Goal: Task Accomplishment & Management: Manage account settings

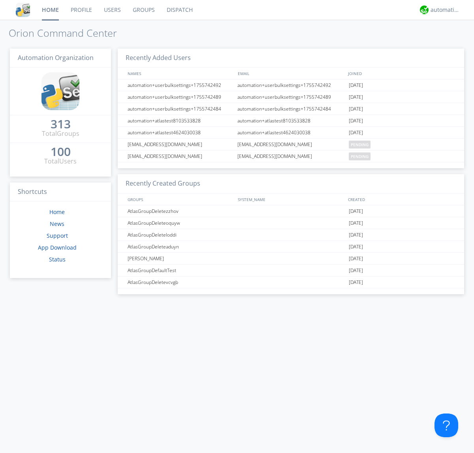
click at [112, 10] on link "Users" at bounding box center [112, 10] width 29 height 20
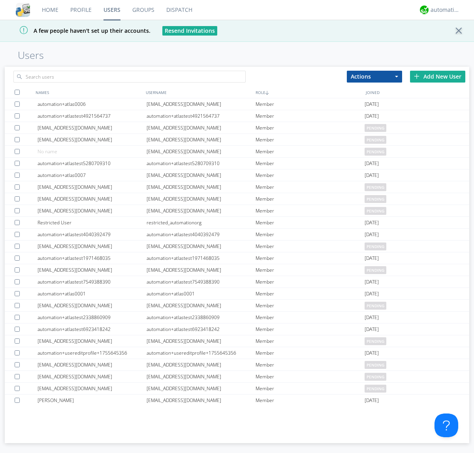
click at [438, 76] on div "Add New User" at bounding box center [437, 77] width 55 height 12
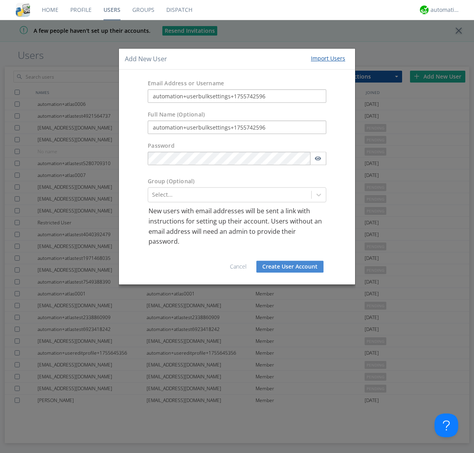
click at [290, 266] on button "Create User Account" at bounding box center [289, 267] width 67 height 12
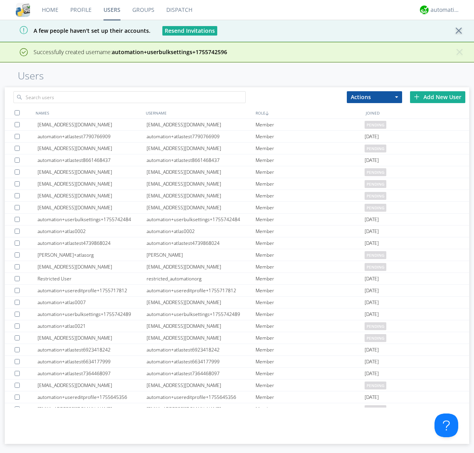
click at [438, 97] on div "Add New User" at bounding box center [437, 97] width 55 height 12
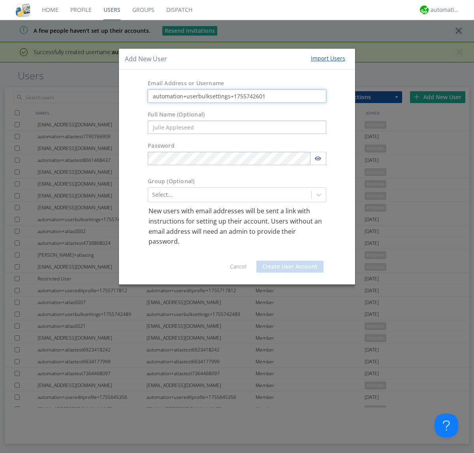
type input "automation+userbulksettings+1755742601"
click at [290, 266] on button "Create User Account" at bounding box center [289, 267] width 67 height 12
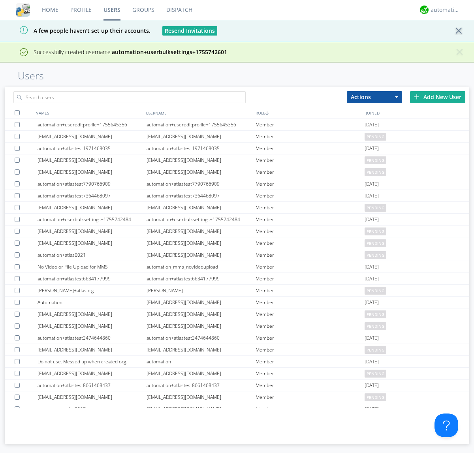
click at [438, 97] on div "Add New User" at bounding box center [437, 97] width 55 height 12
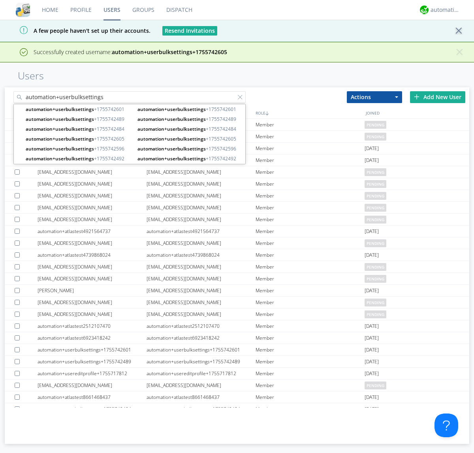
type input "automation+userbulksettings"
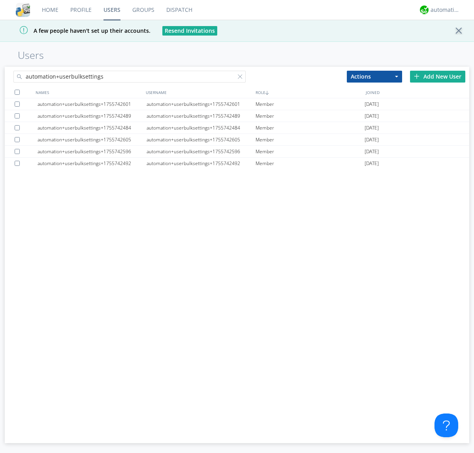
click at [17, 92] on div at bounding box center [17, 92] width 5 height 5
click at [375, 76] on button "Actions" at bounding box center [374, 77] width 55 height 12
click at [0, 0] on link "Edit Settings" at bounding box center [0, 0] width 0 height 0
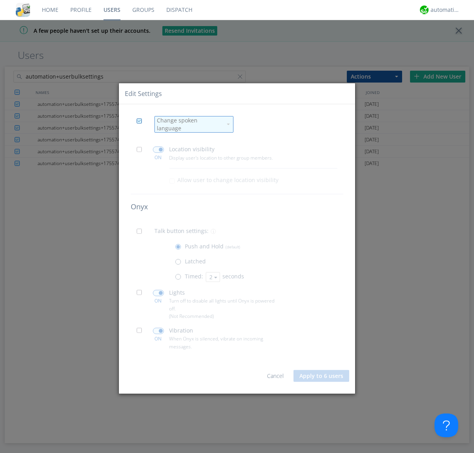
click at [189, 124] on div "Change spoken language" at bounding box center [189, 125] width 65 height 16
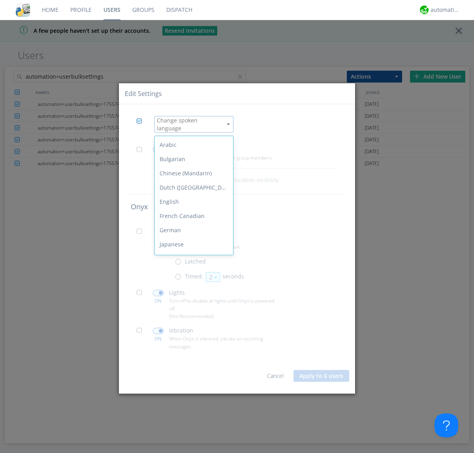
click at [192, 337] on div "Spanish" at bounding box center [194, 344] width 78 height 14
click at [141, 149] on span at bounding box center [142, 152] width 10 height 10
click at [0, 0] on input "checkbox" at bounding box center [0, 0] width 0 height 0
click at [158, 147] on span at bounding box center [158, 150] width 11 height 6
click at [0, 0] on input "checkbox" at bounding box center [0, 0] width 0 height 0
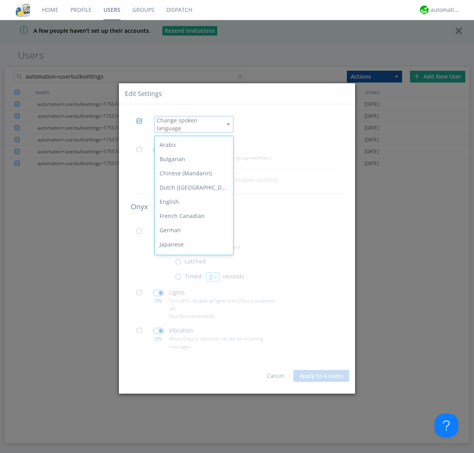
click at [141, 231] on span at bounding box center [142, 234] width 10 height 10
click at [0, 0] on input "checkbox" at bounding box center [0, 0] width 0 height 0
click at [180, 276] on span at bounding box center [180, 279] width 10 height 10
click at [0, 0] on input "radio" at bounding box center [0, 0] width 0 height 0
click at [212, 274] on button "2" at bounding box center [213, 277] width 14 height 10
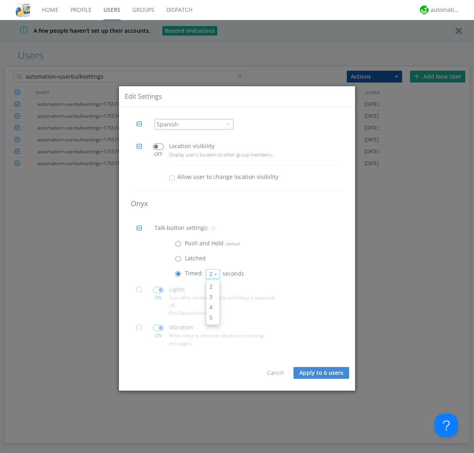
click at [212, 297] on link "3" at bounding box center [212, 297] width 13 height 10
click at [141, 292] on span at bounding box center [142, 292] width 10 height 10
click at [0, 0] on input "checkbox" at bounding box center [0, 0] width 0 height 0
click at [158, 290] on span at bounding box center [158, 290] width 11 height 6
click at [0, 0] on input "checkbox" at bounding box center [0, 0] width 0 height 0
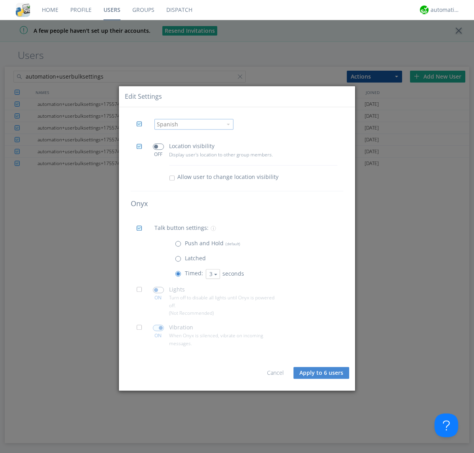
click at [141, 330] on span at bounding box center [142, 330] width 10 height 10
click at [0, 0] on input "checkbox" at bounding box center [0, 0] width 0 height 0
click at [158, 328] on span at bounding box center [158, 328] width 11 height 6
click at [0, 0] on input "checkbox" at bounding box center [0, 0] width 0 height 0
click at [322, 373] on button "Apply to 6 users" at bounding box center [322, 373] width 56 height 12
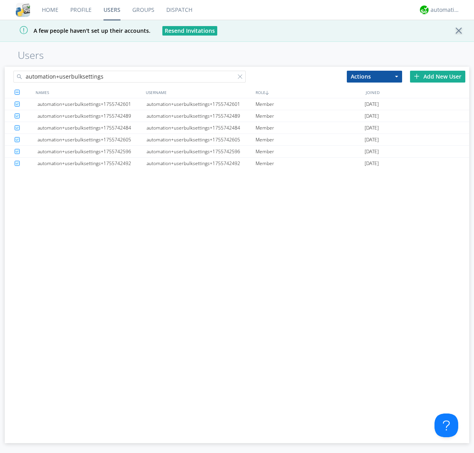
click at [112, 10] on link "Users" at bounding box center [112, 10] width 29 height 20
click at [242, 78] on div at bounding box center [242, 78] width 8 height 8
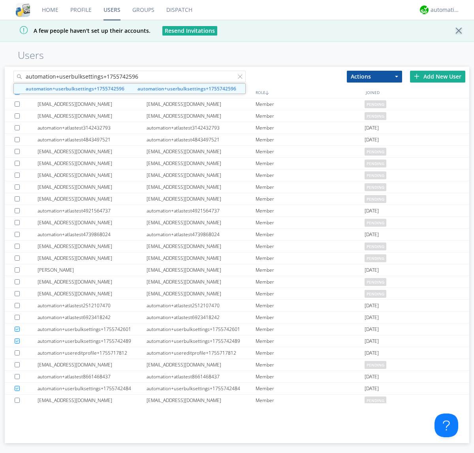
type input "automation+userbulksettings+1755742596"
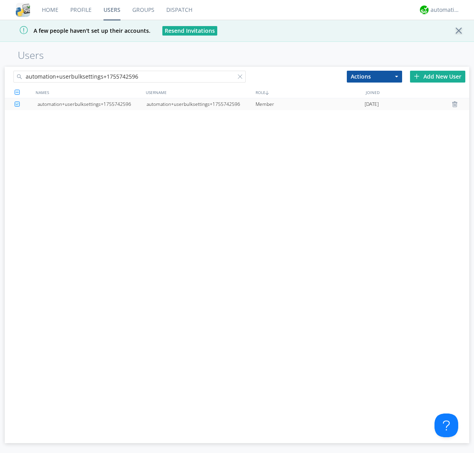
click at [201, 104] on div "automation+userbulksettings+1755742596" at bounding box center [201, 104] width 109 height 12
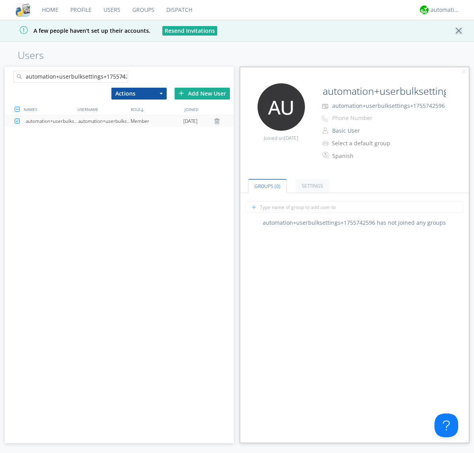
click at [311, 186] on link "Settings" at bounding box center [313, 186] width 34 height 14
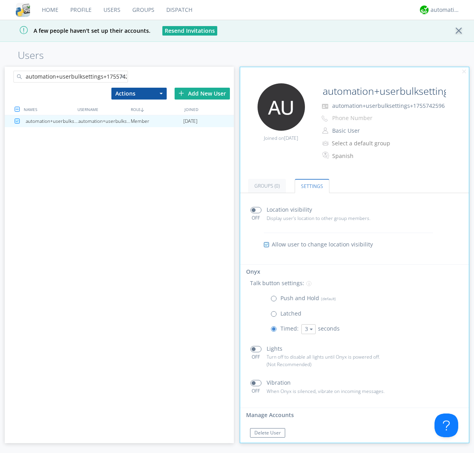
scroll to position [13, 0]
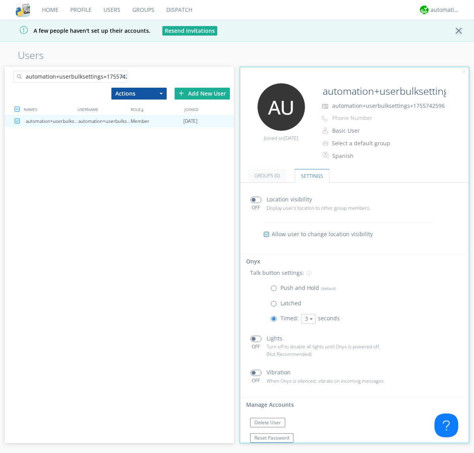
click at [124, 78] on div at bounding box center [124, 78] width 8 height 8
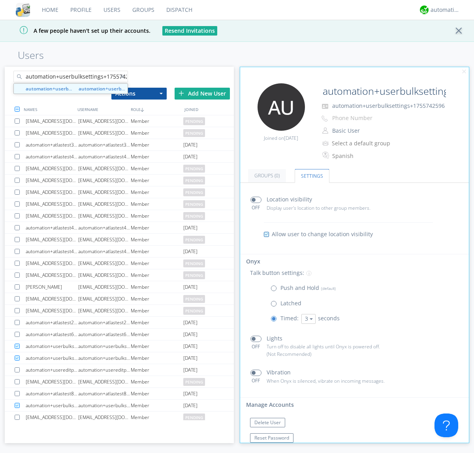
scroll to position [0, 9]
type input "automation+userbulksettings+1755742601"
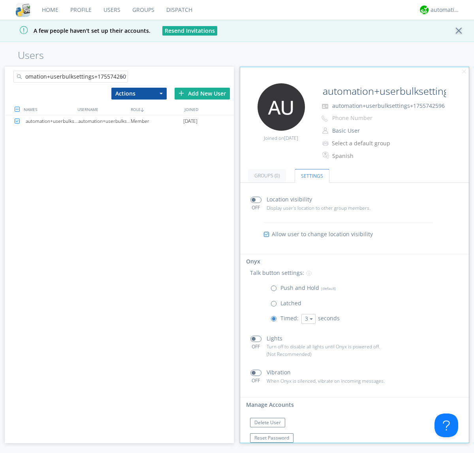
click at [104, 121] on div "automation+userbulksettings+1755742601" at bounding box center [104, 121] width 53 height 12
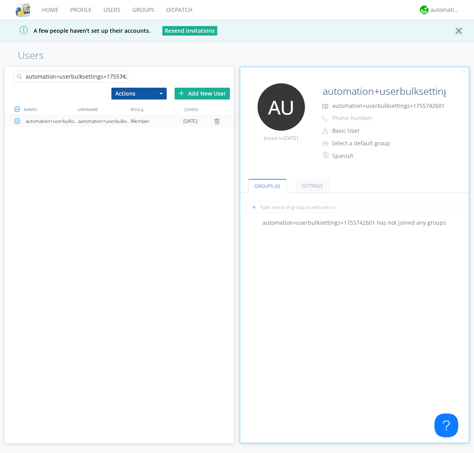
click at [311, 186] on link "Settings" at bounding box center [313, 186] width 34 height 14
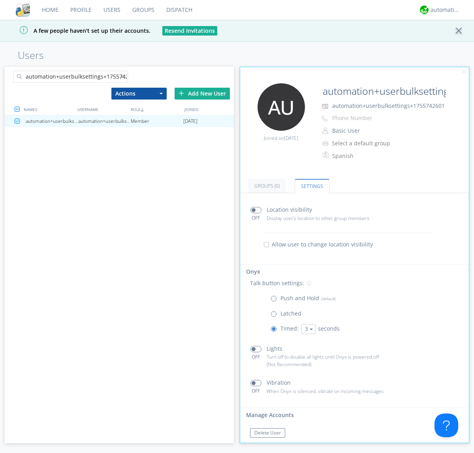
scroll to position [13, 0]
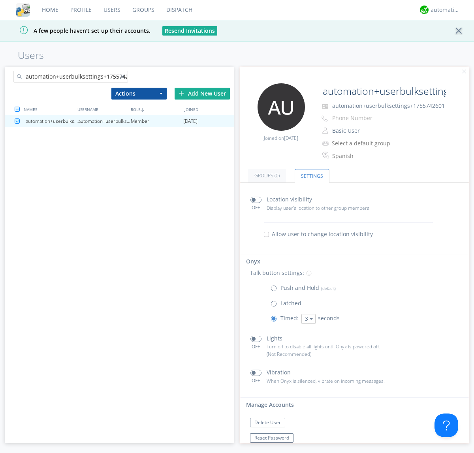
click at [124, 78] on div at bounding box center [124, 78] width 8 height 8
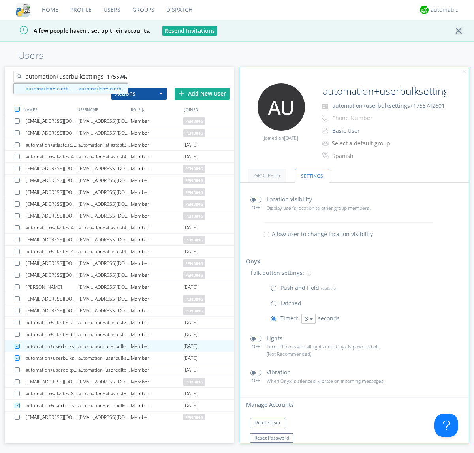
scroll to position [0, 9]
type input "automation+userbulksettings+1755742605"
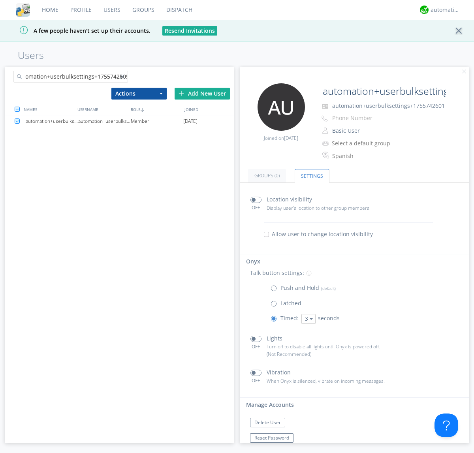
click at [104, 121] on div "automation+userbulksettings+1755742605" at bounding box center [104, 121] width 53 height 12
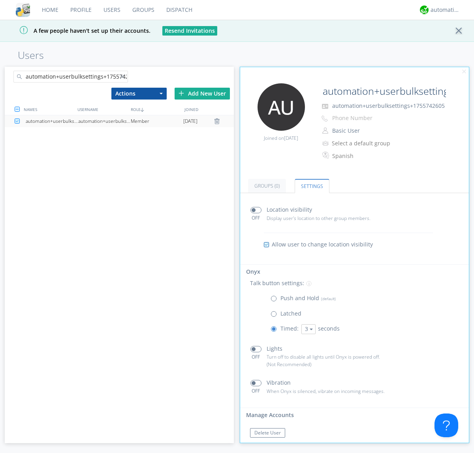
scroll to position [13, 0]
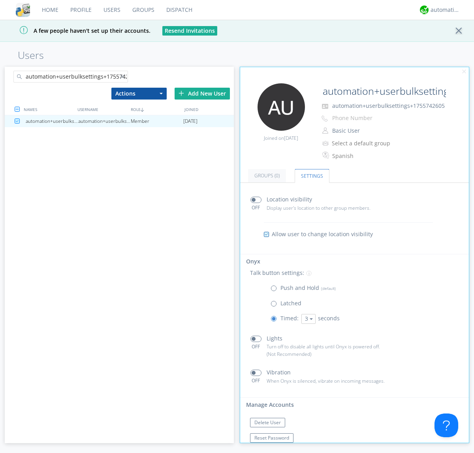
click at [111, 10] on link "Users" at bounding box center [112, 10] width 29 height 20
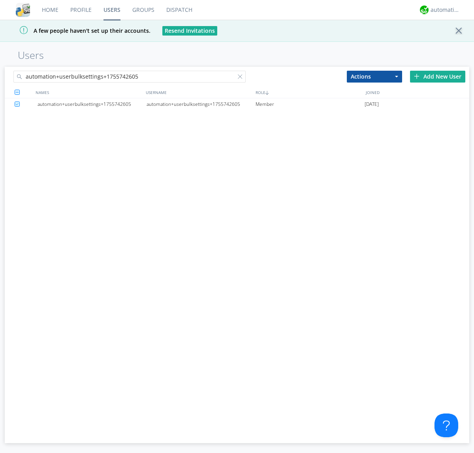
click at [242, 78] on div at bounding box center [242, 78] width 8 height 8
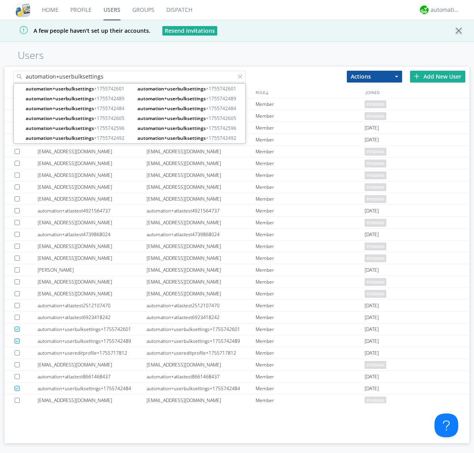
type input "automation+userbulksettings"
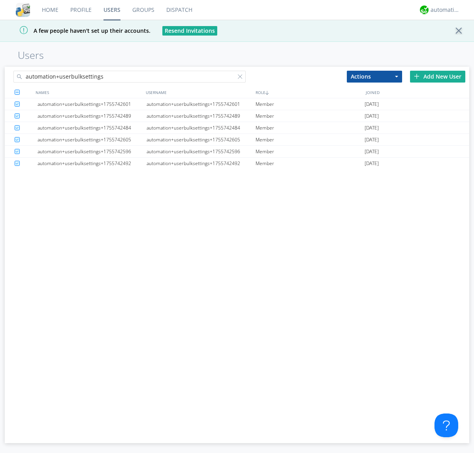
click at [375, 76] on button "Actions" at bounding box center [374, 77] width 55 height 12
click at [375, 100] on link "Delete User" at bounding box center [374, 100] width 55 height 10
